Goal: Navigation & Orientation: Find specific page/section

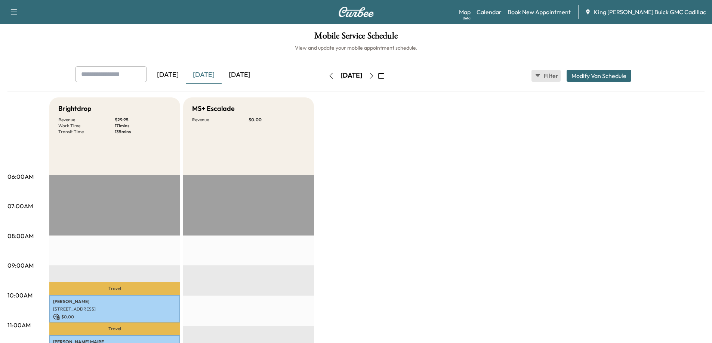
click at [552, 77] on span "Filter" at bounding box center [550, 75] width 13 height 9
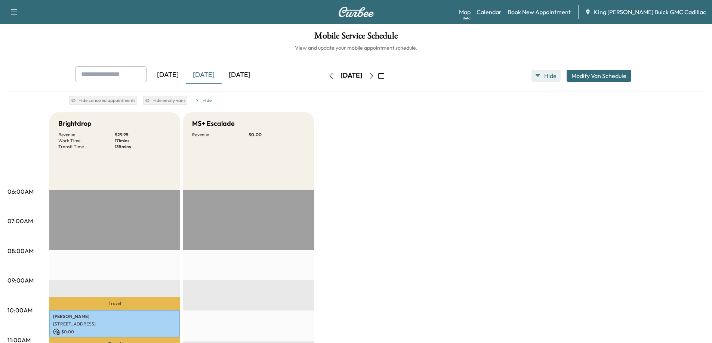
click at [552, 77] on span "Hide" at bounding box center [550, 75] width 13 height 9
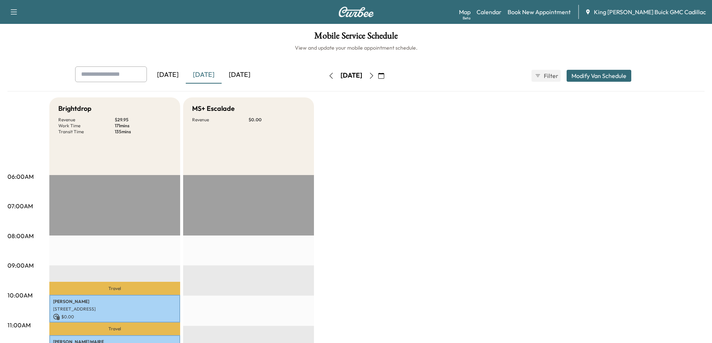
click at [233, 75] on div "[DATE]" at bounding box center [240, 75] width 36 height 17
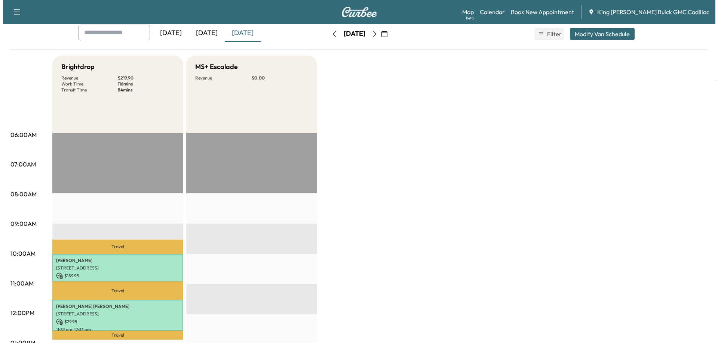
scroll to position [187, 0]
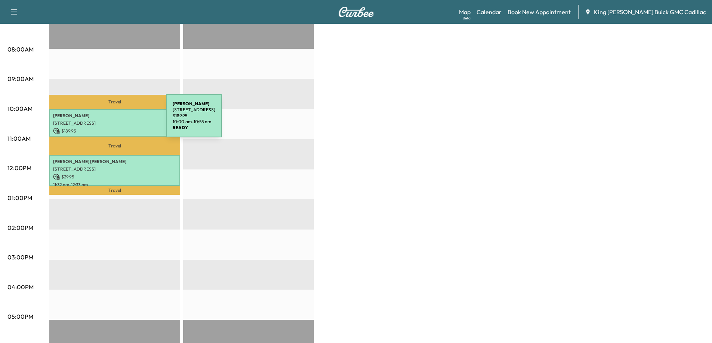
click at [110, 120] on p "[STREET_ADDRESS]" at bounding box center [114, 123] width 123 height 6
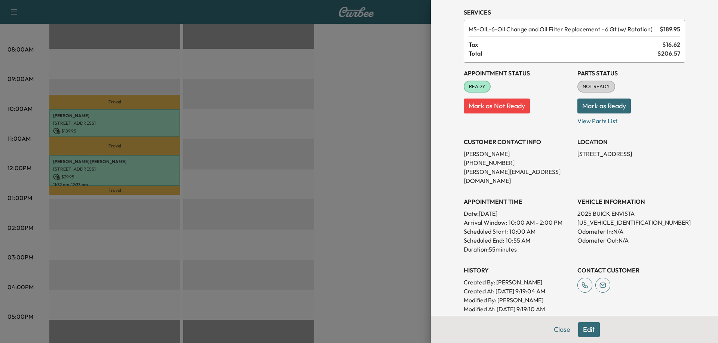
scroll to position [5, 0]
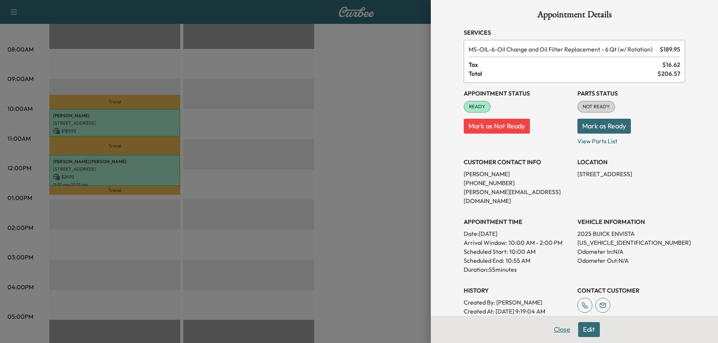
click at [556, 329] on button "Close" at bounding box center [562, 330] width 26 height 15
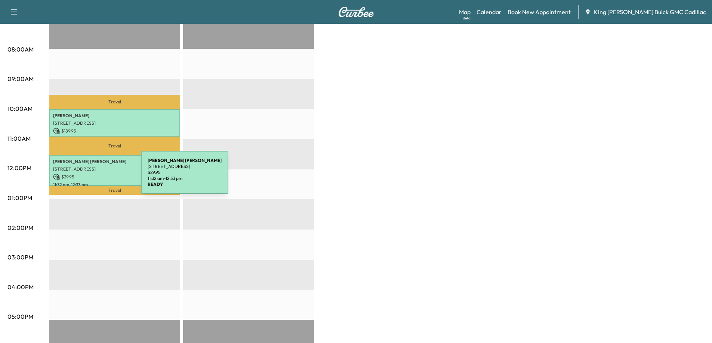
click at [85, 177] on p "$ 29.95" at bounding box center [114, 177] width 123 height 7
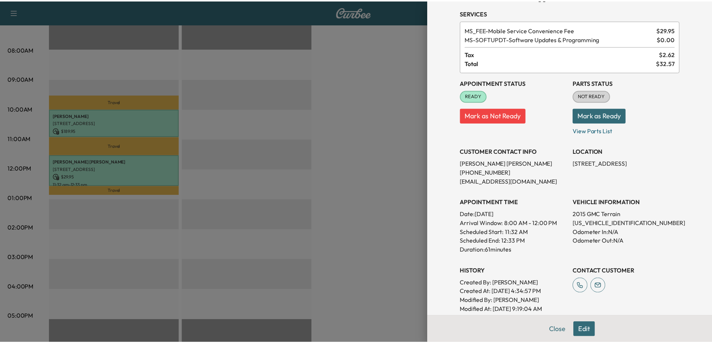
scroll to position [98, 0]
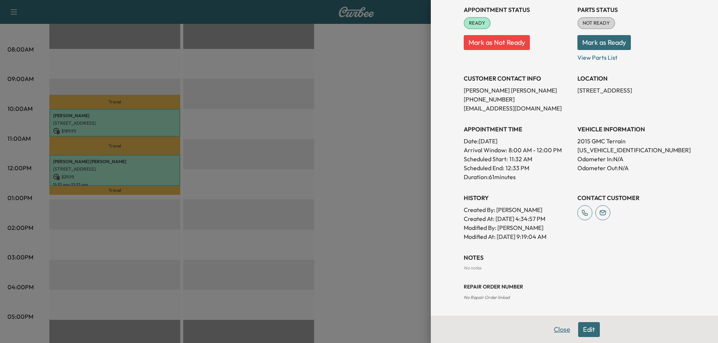
click at [553, 325] on button "Close" at bounding box center [562, 330] width 26 height 15
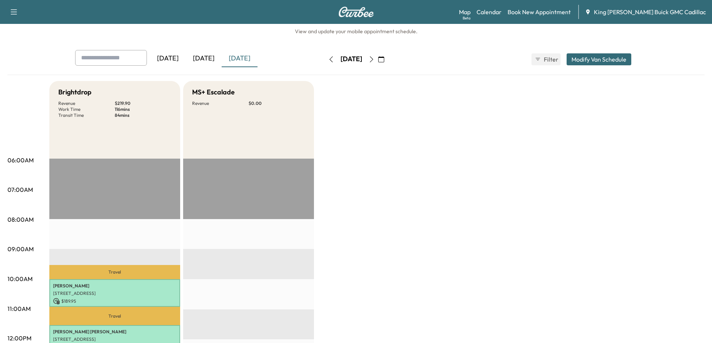
scroll to position [0, 0]
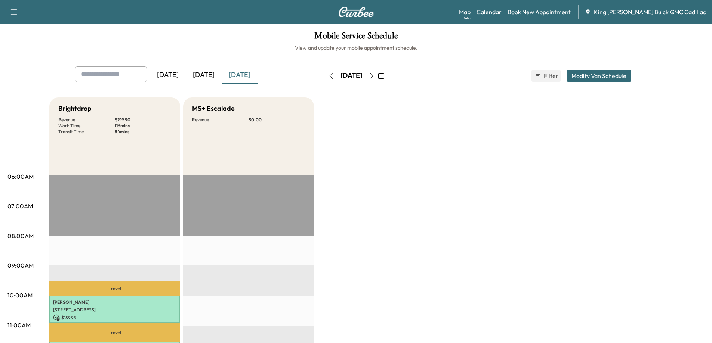
click at [378, 75] on button "button" at bounding box center [371, 76] width 13 height 12
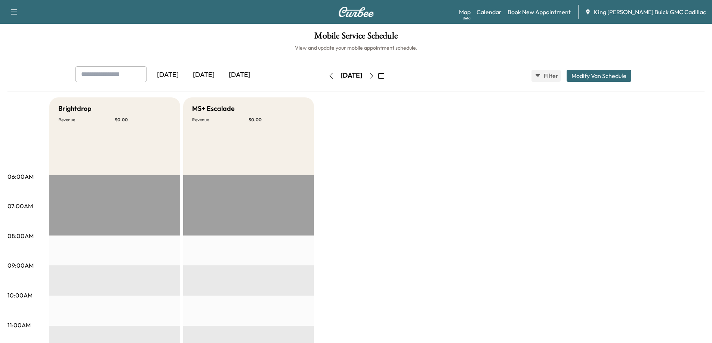
click at [325, 68] on div "[DATE] September 2025 S M T W T F S 31 1 2 3 4 5 6 7 8 9 10 11 12 13 14 15 16 1…" at bounding box center [356, 76] width 63 height 24
click at [325, 77] on button "button" at bounding box center [331, 76] width 13 height 12
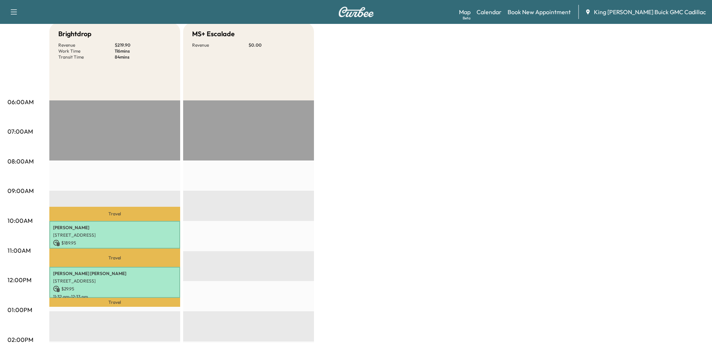
scroll to position [112, 0]
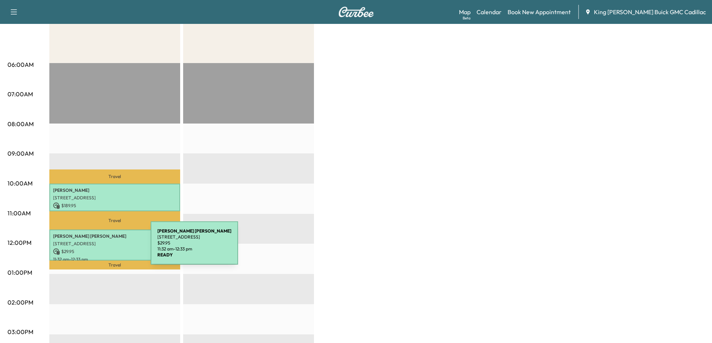
click at [95, 249] on p "$ 29.95" at bounding box center [114, 252] width 123 height 7
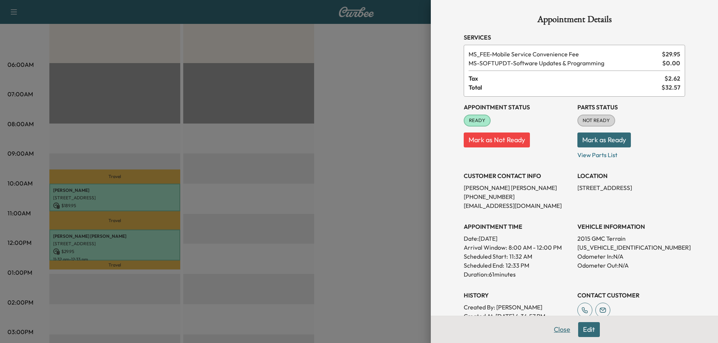
click at [555, 329] on button "Close" at bounding box center [562, 330] width 26 height 15
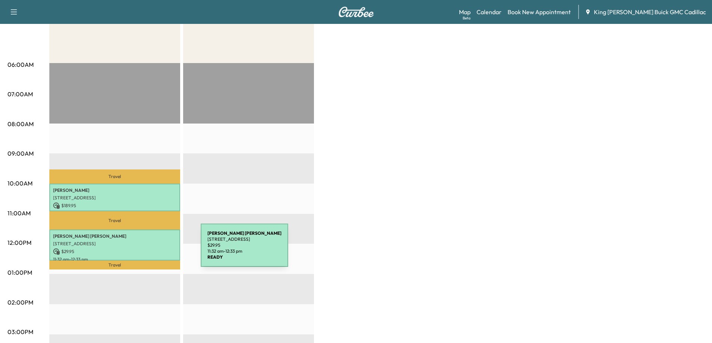
click at [145, 250] on p "$ 29.95" at bounding box center [114, 252] width 123 height 7
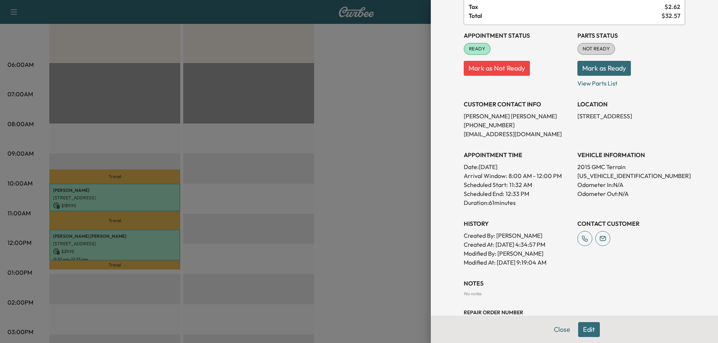
scroll to position [75, 0]
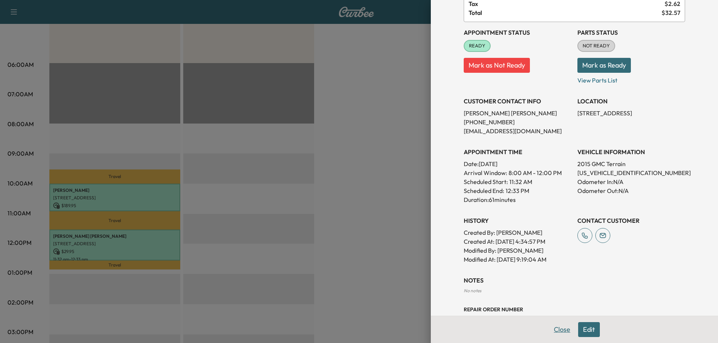
click at [552, 328] on button "Close" at bounding box center [562, 330] width 26 height 15
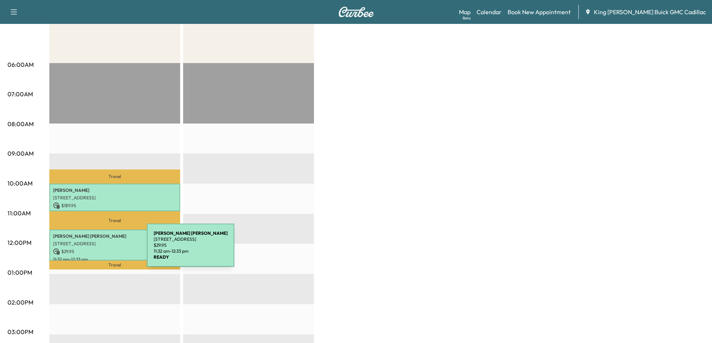
click at [91, 250] on p "$ 29.95" at bounding box center [114, 252] width 123 height 7
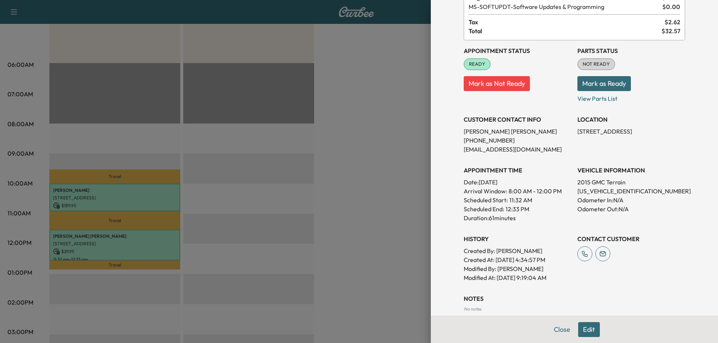
scroll to position [0, 0]
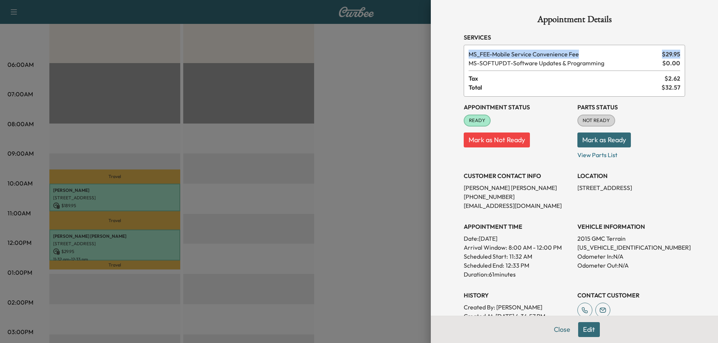
drag, startPoint x: 462, startPoint y: 52, endPoint x: 657, endPoint y: 70, distance: 196.2
click at [657, 70] on div "MS_FEE - Mobile Service Convenience Fee $ 29.95 MS-SOFTUPDT - Software Updates …" at bounding box center [573, 71] width 221 height 52
click at [680, 109] on div "Appointment Details Services MS_FEE - Mobile Service Convenience Fee $ 29.95 MS…" at bounding box center [573, 207] width 239 height 414
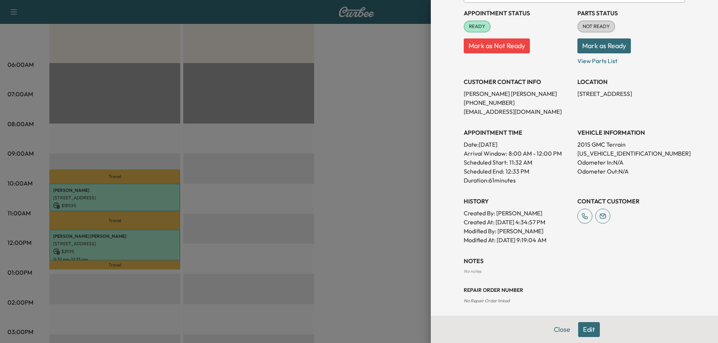
scroll to position [98, 0]
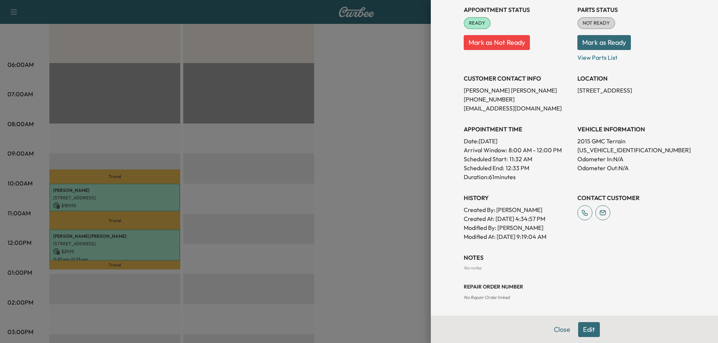
click at [589, 328] on button "Edit" at bounding box center [589, 330] width 22 height 15
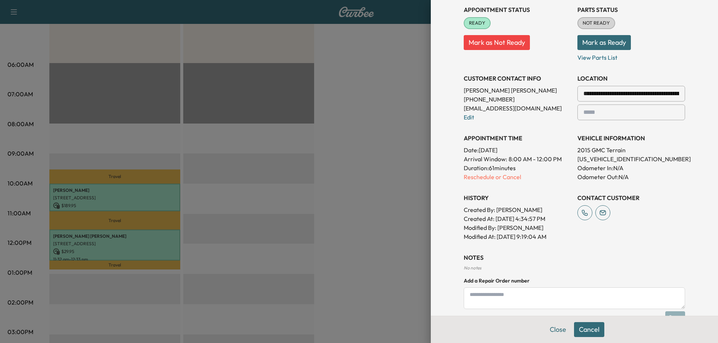
click at [580, 329] on button "Cancel" at bounding box center [589, 330] width 30 height 15
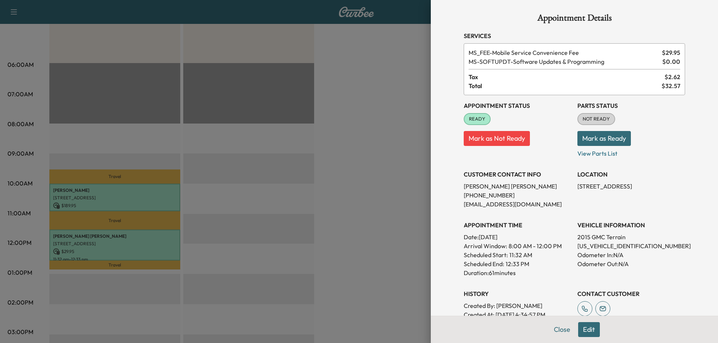
scroll to position [0, 0]
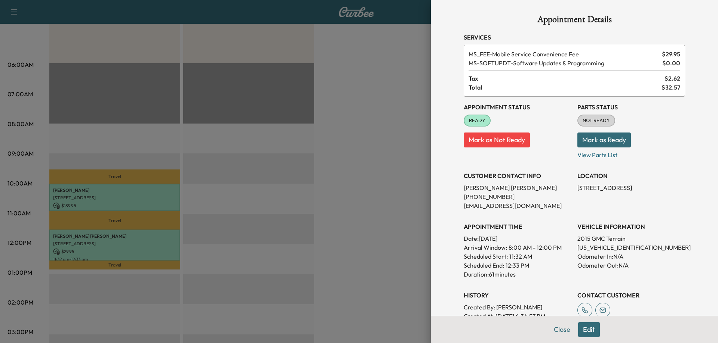
click at [229, 214] on div at bounding box center [359, 171] width 718 height 343
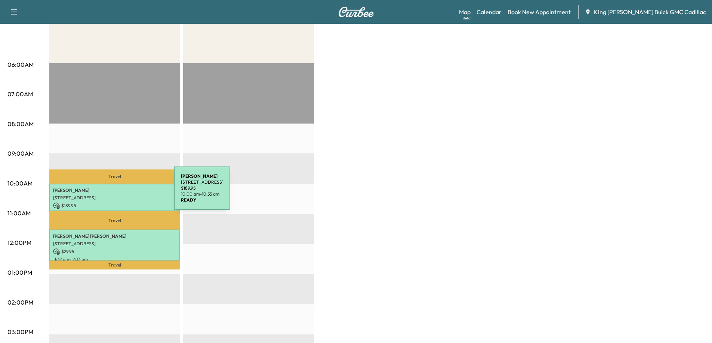
click at [118, 193] on div "[PERSON_NAME] [STREET_ADDRESS] $ 189.95 10:00 am - 10:55 am" at bounding box center [114, 198] width 131 height 28
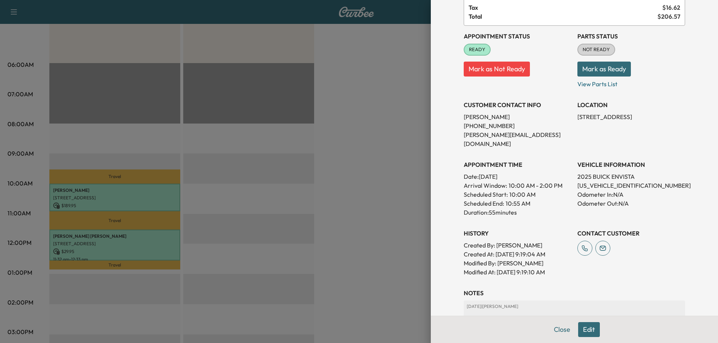
scroll to position [112, 0]
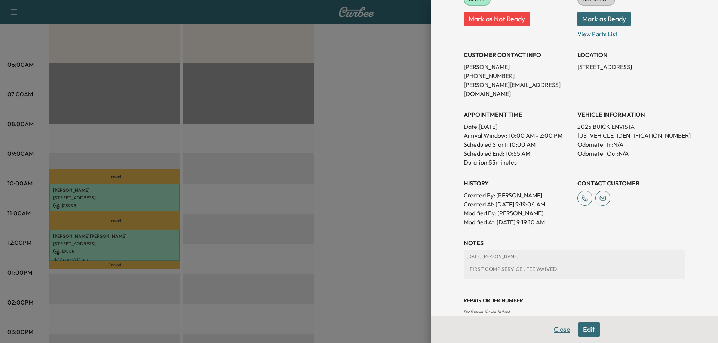
click at [554, 331] on button "Close" at bounding box center [562, 330] width 26 height 15
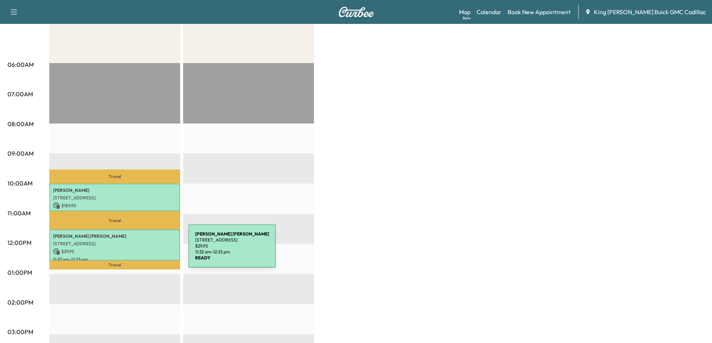
click at [127, 244] on p "[STREET_ADDRESS]" at bounding box center [114, 244] width 123 height 6
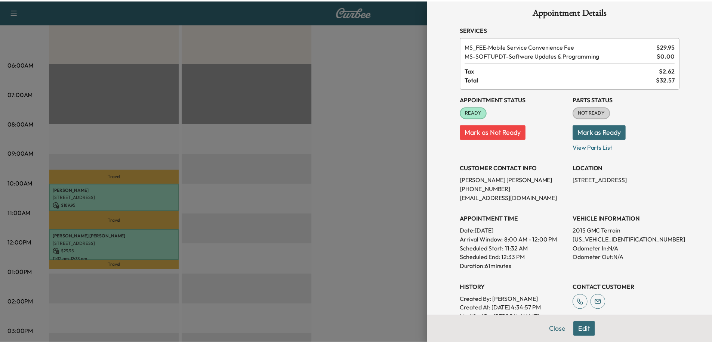
scroll to position [0, 0]
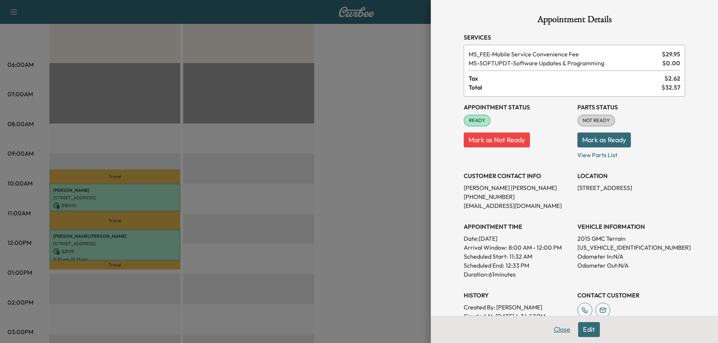
click at [556, 329] on button "Close" at bounding box center [562, 330] width 26 height 15
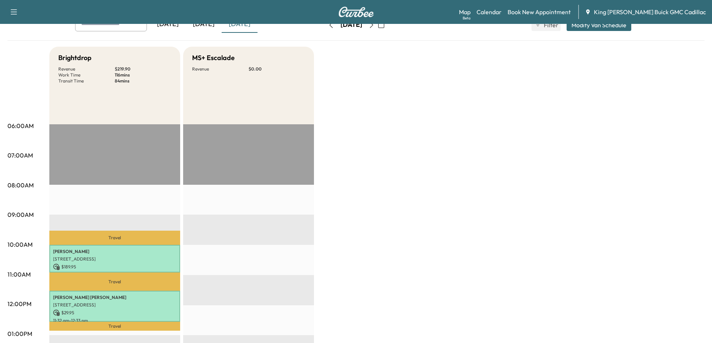
scroll to position [112, 0]
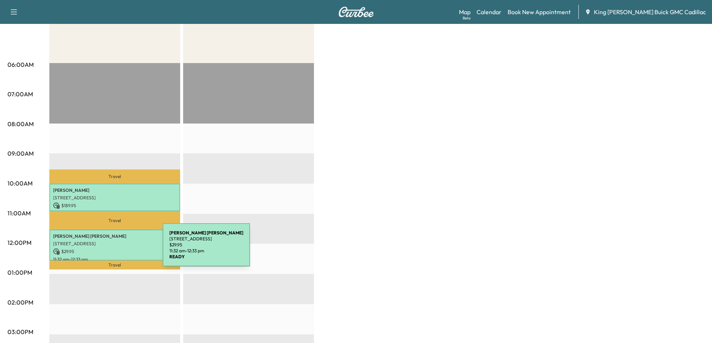
click at [107, 250] on p "$ 29.95" at bounding box center [114, 252] width 123 height 7
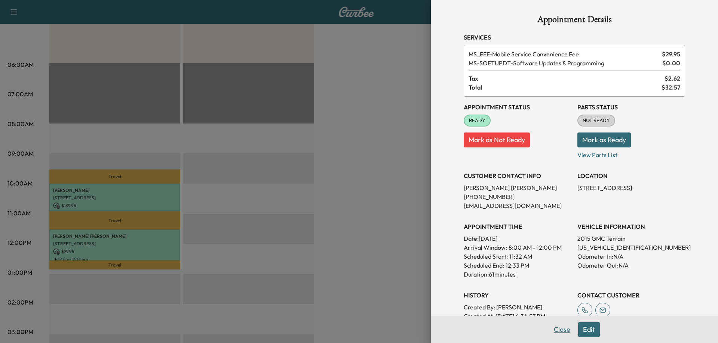
click at [558, 334] on button "Close" at bounding box center [562, 330] width 26 height 15
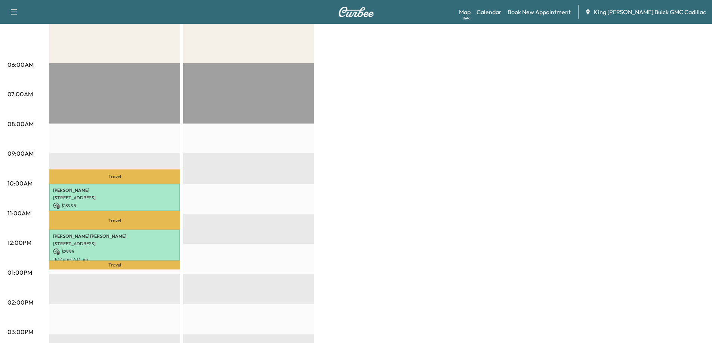
click at [421, 178] on div "Brightdrop Revenue $ 219.90 Work Time 116 mins Transit Time 84 mins Travel [PER…" at bounding box center [376, 265] width 655 height 561
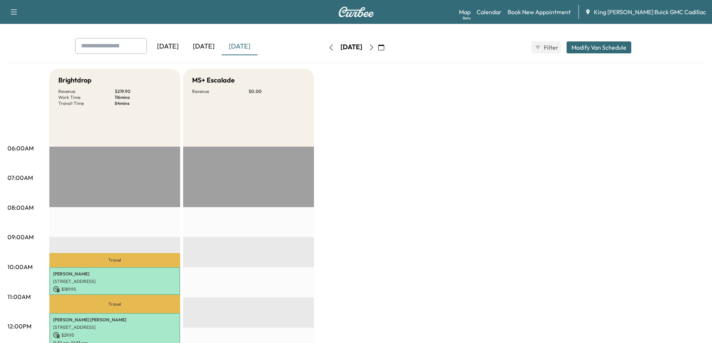
scroll to position [0, 0]
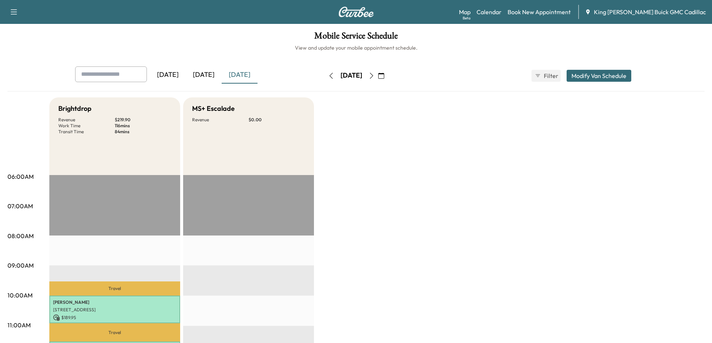
click at [203, 74] on div "[DATE]" at bounding box center [204, 75] width 36 height 17
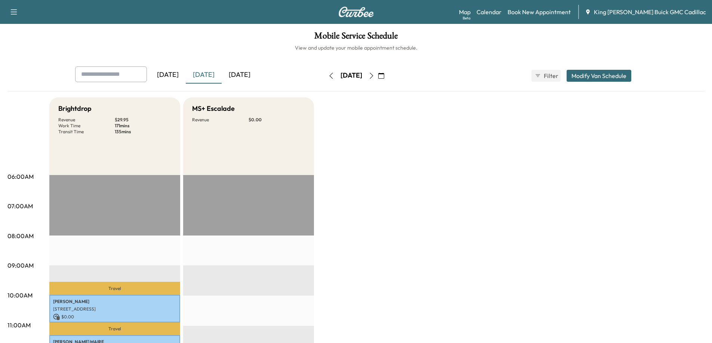
click at [171, 78] on div "[DATE]" at bounding box center [168, 75] width 36 height 17
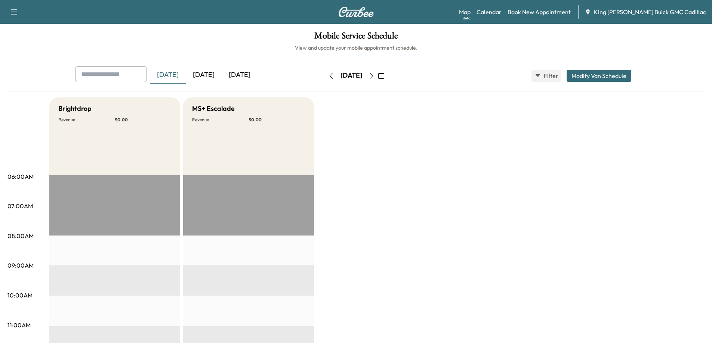
click at [325, 75] on button "button" at bounding box center [331, 76] width 13 height 12
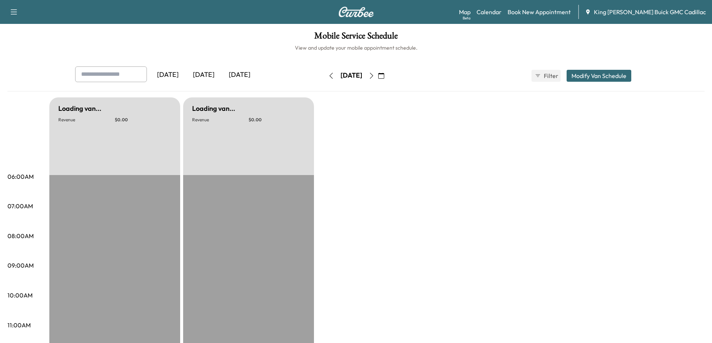
click at [328, 75] on icon "button" at bounding box center [331, 76] width 6 height 6
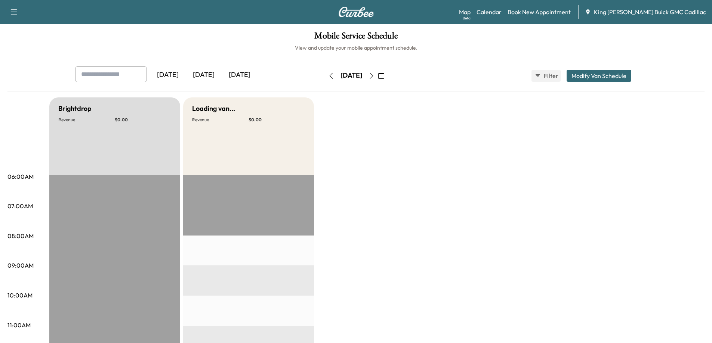
click at [325, 75] on button "button" at bounding box center [331, 76] width 13 height 12
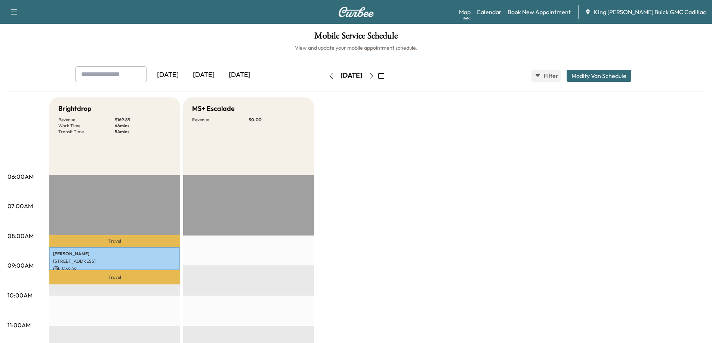
click at [328, 75] on icon "button" at bounding box center [331, 76] width 6 height 6
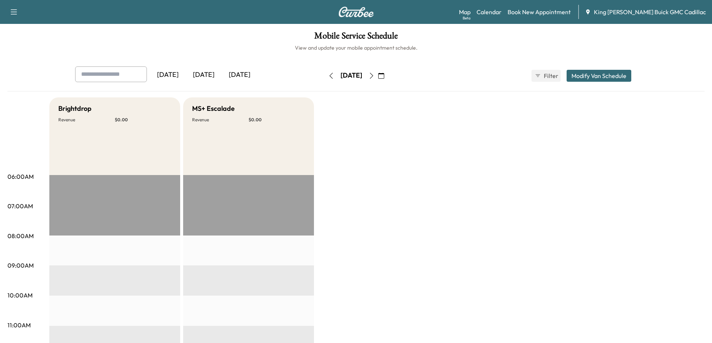
click at [325, 75] on button "button" at bounding box center [331, 76] width 13 height 12
click at [374, 78] on icon "button" at bounding box center [371, 76] width 6 height 6
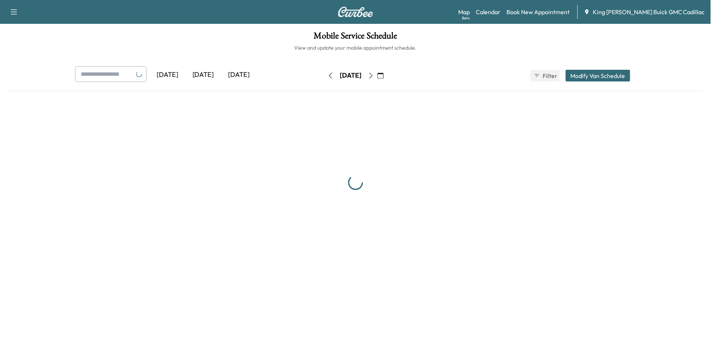
click at [374, 78] on icon "button" at bounding box center [371, 76] width 6 height 6
click at [377, 78] on icon "button" at bounding box center [374, 76] width 6 height 6
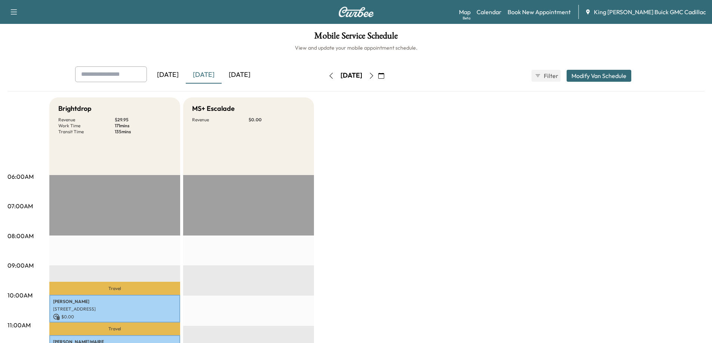
click at [374, 75] on icon "button" at bounding box center [371, 76] width 6 height 6
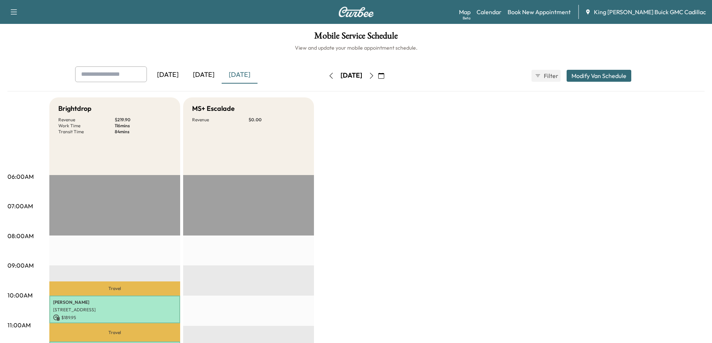
click at [328, 77] on icon "button" at bounding box center [331, 76] width 6 height 6
